Goal: Navigation & Orientation: Understand site structure

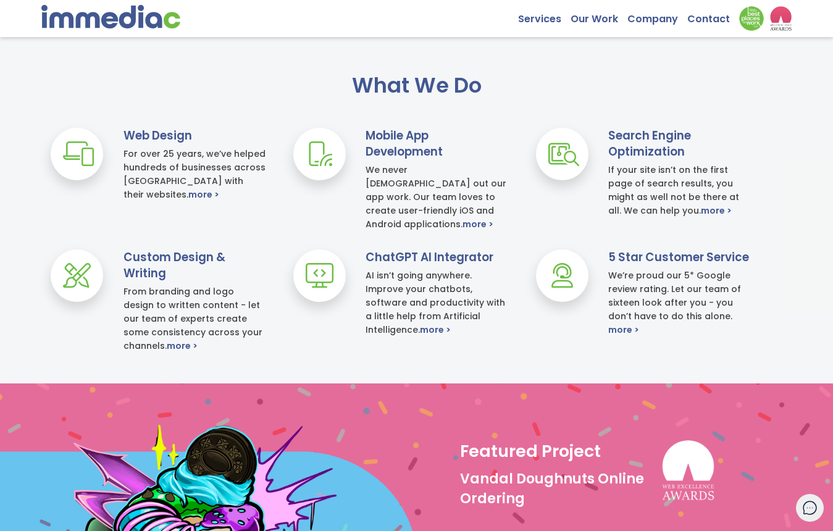
scroll to position [468, 0]
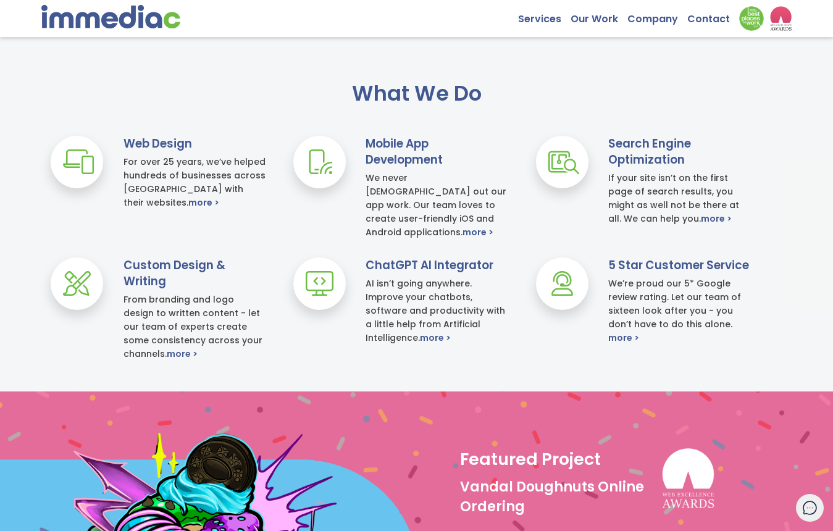
click at [433, 242] on div "Web Design For over 25 years, we’ve helped hundreds of businesses across Canada…" at bounding box center [416, 257] width 833 height 243
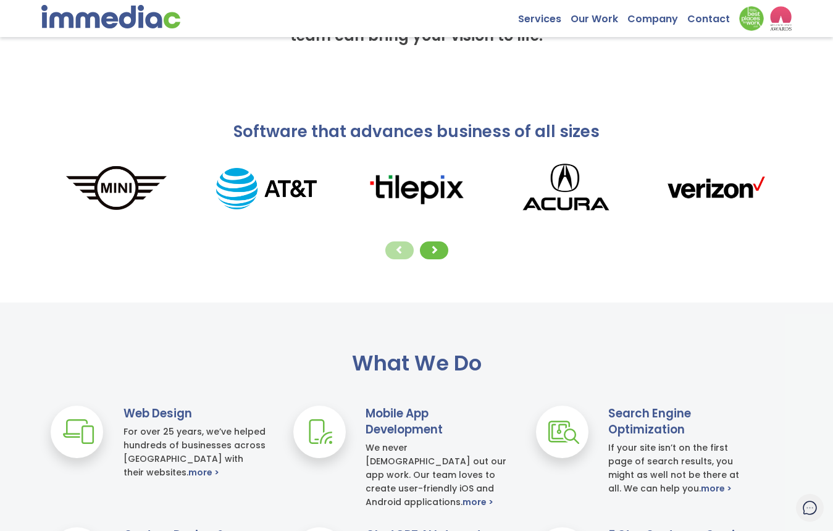
scroll to position [0, 0]
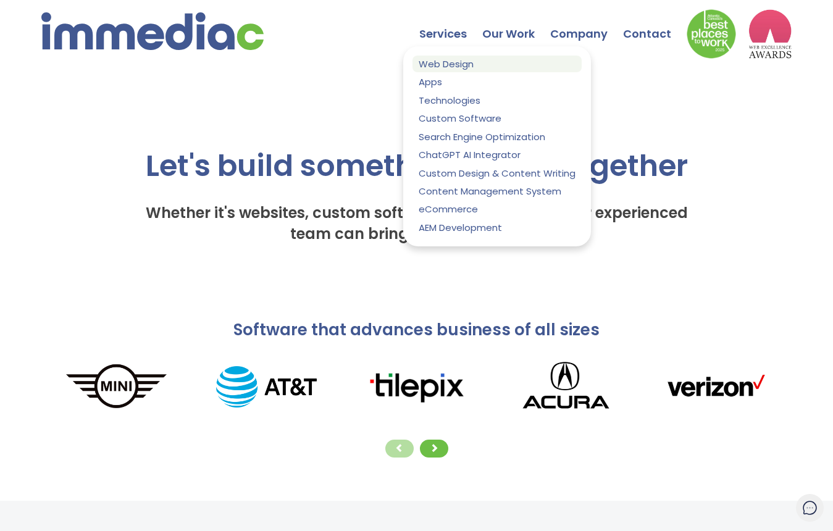
click at [465, 59] on link "Web Design" at bounding box center [497, 64] width 169 height 17
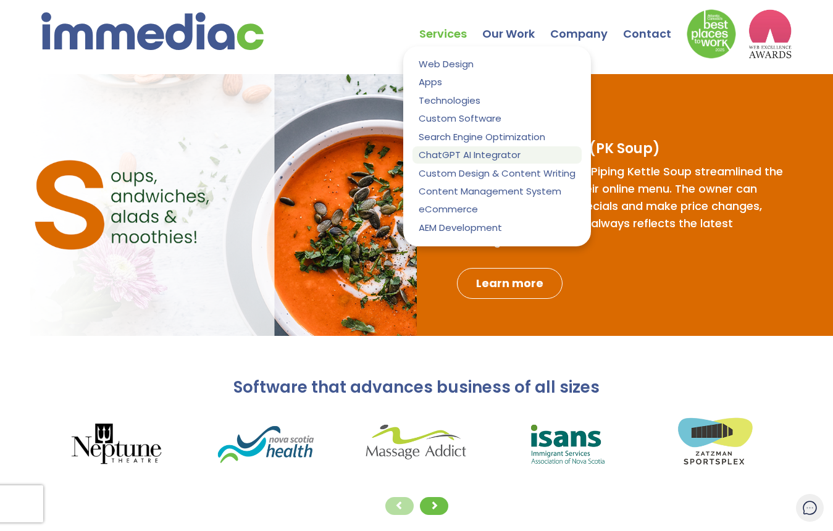
click at [472, 148] on link "ChatGPT AI Integrator" at bounding box center [497, 154] width 169 height 17
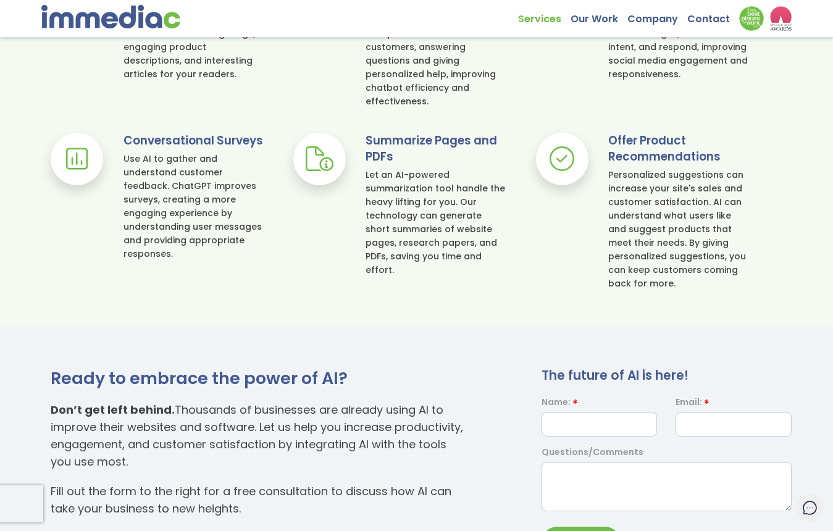
scroll to position [625, 0]
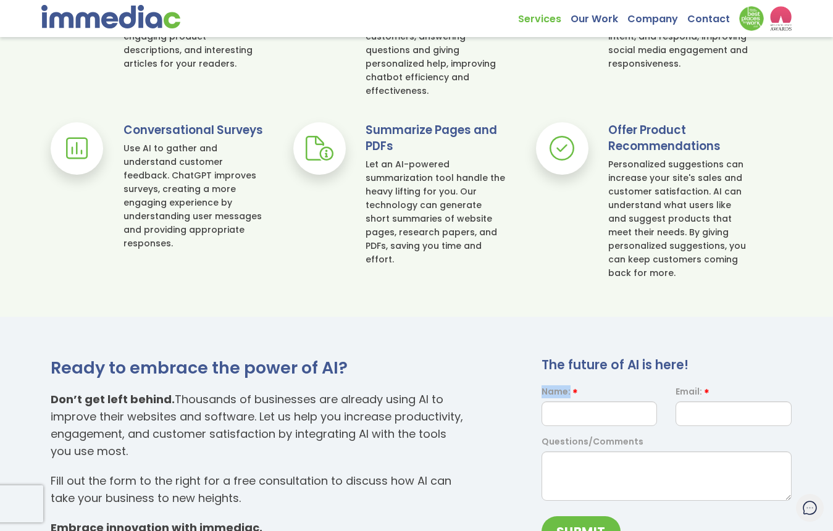
drag, startPoint x: 571, startPoint y: 393, endPoint x: 544, endPoint y: 392, distance: 27.2
click at [544, 392] on div "Name:" at bounding box center [600, 406] width 134 height 41
click at [533, 397] on div "Name:" at bounding box center [600, 406] width 134 height 41
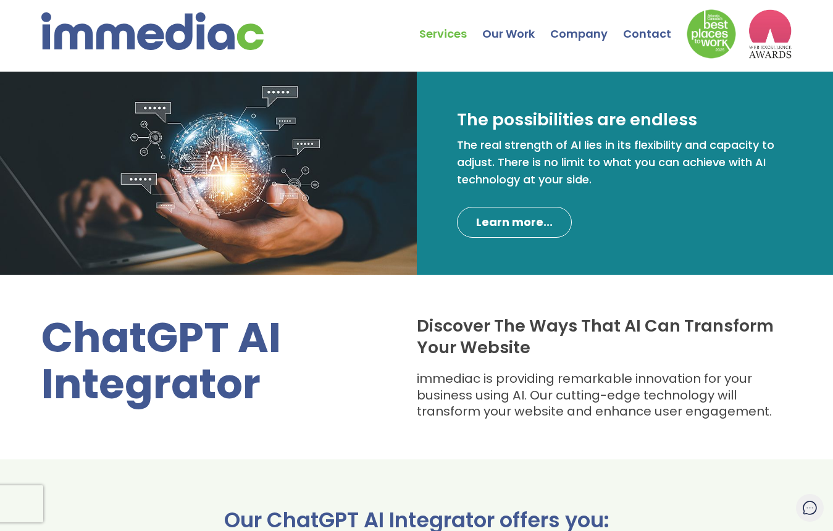
scroll to position [0, 0]
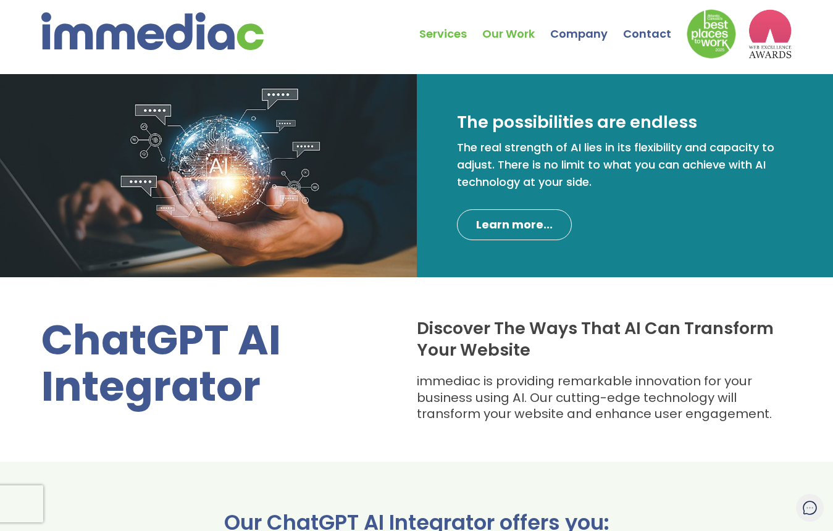
click at [526, 33] on link "Our Work" at bounding box center [517, 24] width 68 height 43
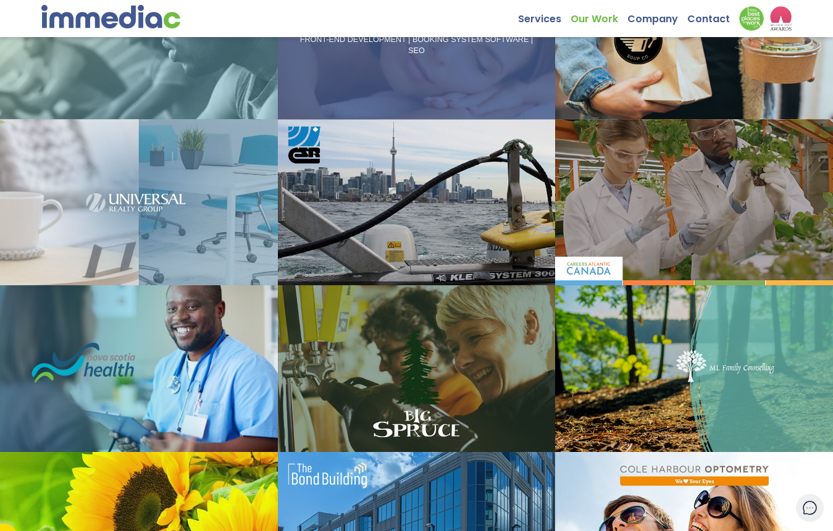
scroll to position [300, 0]
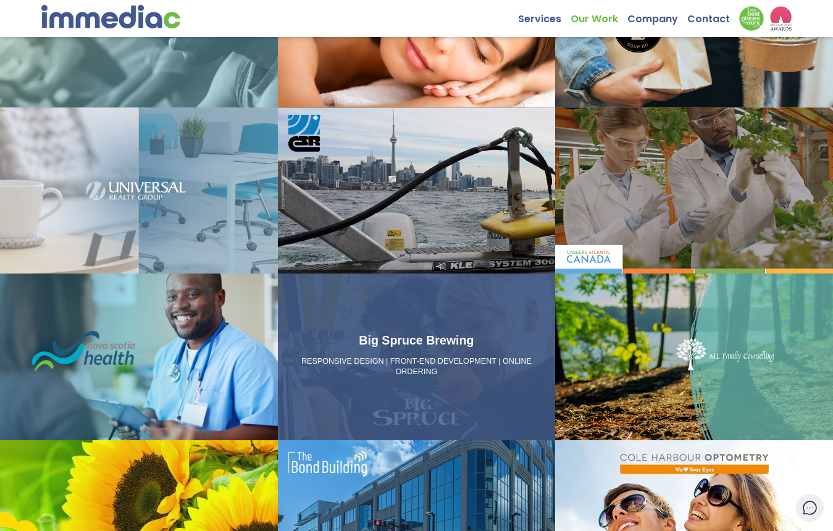
click at [555, 276] on div "Big Spruce Brewing RESPONSIVE DESIGN | FRONT-END DEVELOPMENT | ONLINE ORDERING" at bounding box center [417, 357] width 278 height 167
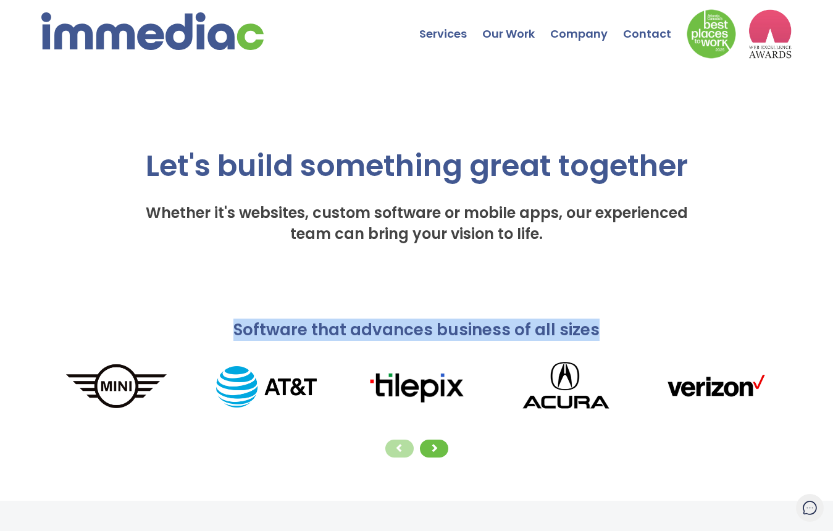
drag, startPoint x: 238, startPoint y: 329, endPoint x: 596, endPoint y: 331, distance: 357.7
click at [596, 331] on div "Software that advances business of all sizes" at bounding box center [416, 330] width 750 height 22
click at [613, 332] on div "Software that advances business of all sizes" at bounding box center [416, 330] width 750 height 22
click at [609, 333] on div "Software that advances business of all sizes" at bounding box center [416, 330] width 750 height 22
click at [555, 333] on span "Software that advances business of all sizes" at bounding box center [417, 330] width 366 height 22
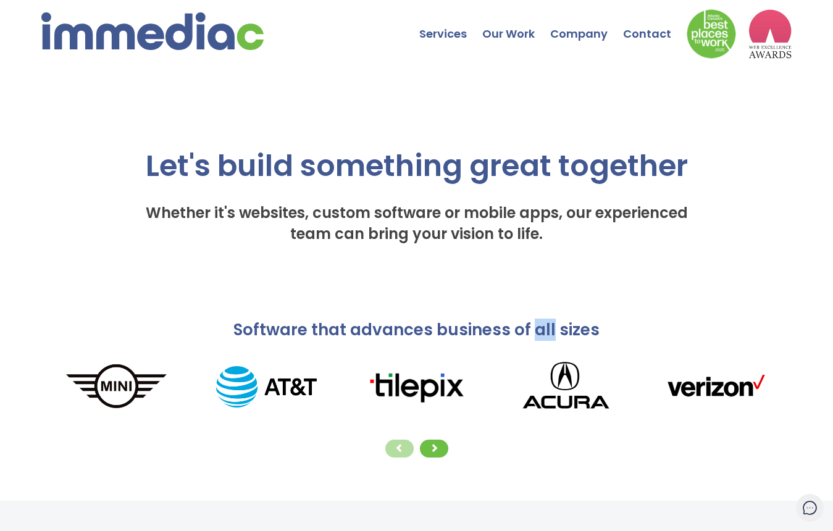
drag, startPoint x: 534, startPoint y: 330, endPoint x: 553, endPoint y: 330, distance: 19.2
click at [553, 330] on span "Software that advances business of all sizes" at bounding box center [417, 330] width 366 height 22
click at [592, 331] on span "Software that advances business of all sizes" at bounding box center [417, 330] width 366 height 22
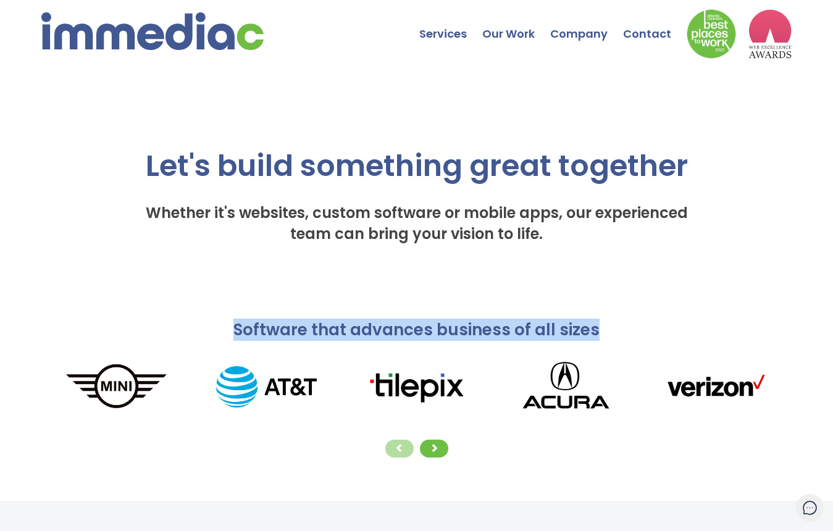
drag, startPoint x: 599, startPoint y: 331, endPoint x: 187, endPoint y: 330, distance: 411.5
click at [187, 330] on div "Software that advances business of all sizes" at bounding box center [416, 330] width 750 height 22
click at [285, 293] on div "Let's build something great together Whether it's websites, custom software or …" at bounding box center [416, 153] width 667 height 306
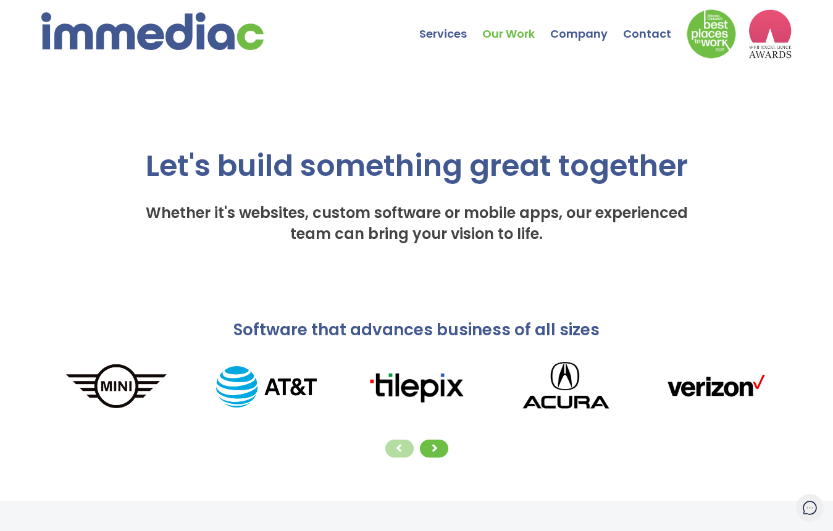
click at [522, 38] on link "Our Work" at bounding box center [517, 24] width 68 height 43
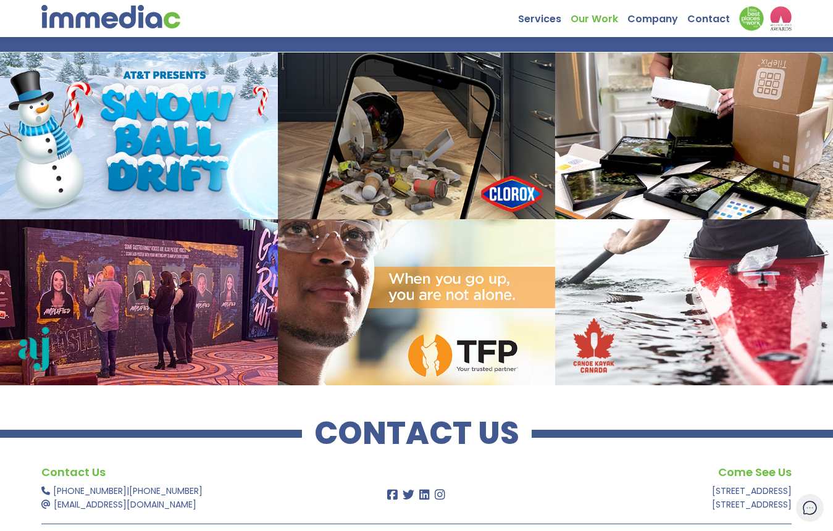
scroll to position [993, 0]
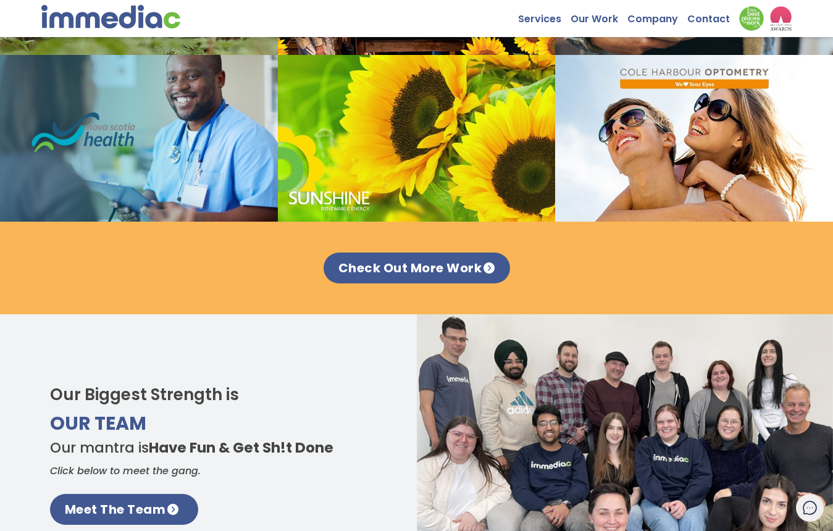
scroll to position [1344, 0]
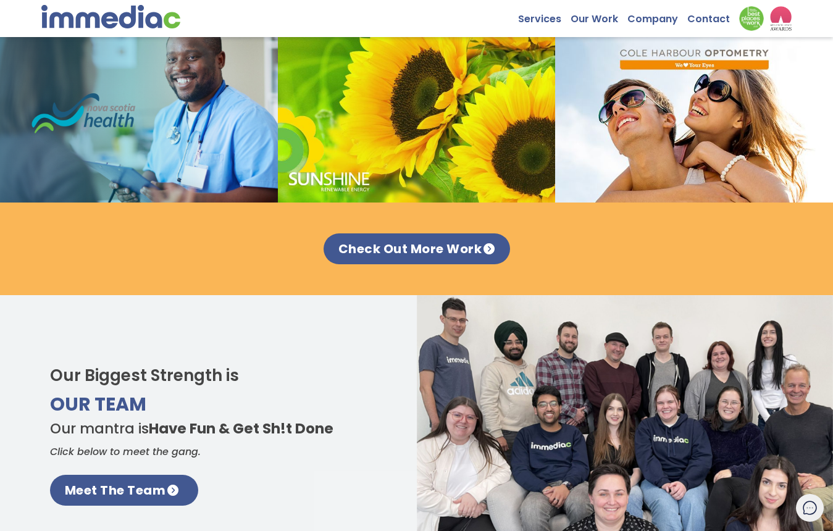
click at [353, 400] on h3 "Our Team" at bounding box center [218, 404] width 336 height 17
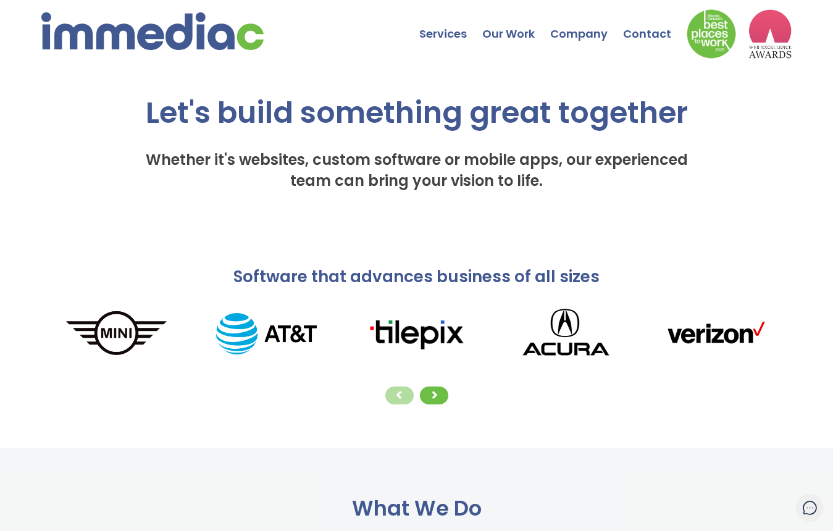
scroll to position [0, 0]
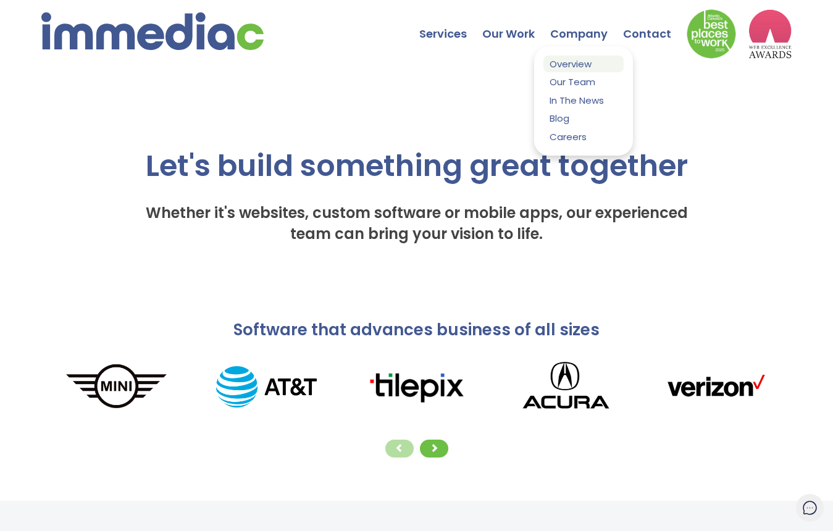
click at [591, 65] on link "Overview" at bounding box center [584, 64] width 80 height 17
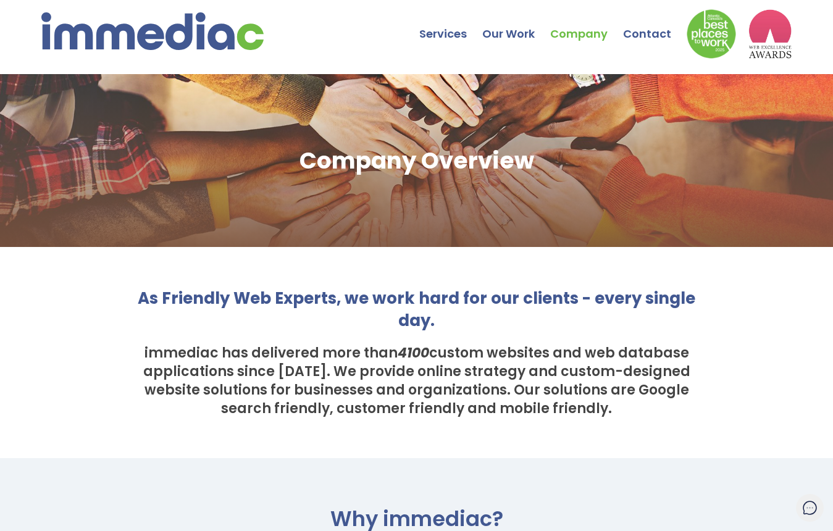
click at [511, 256] on div "As Friendly Web Experts, we work hard for our clients - every single day. immed…" at bounding box center [416, 352] width 833 height 211
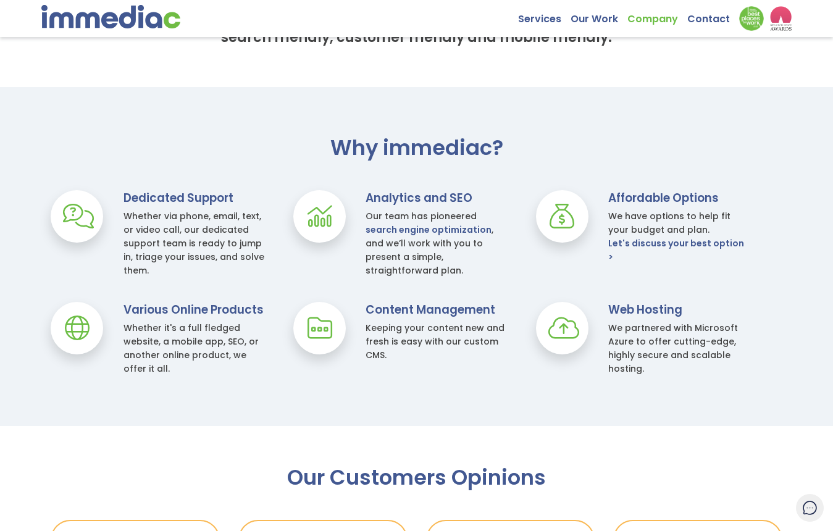
scroll to position [384, 0]
